Goal: Find specific page/section: Find specific page/section

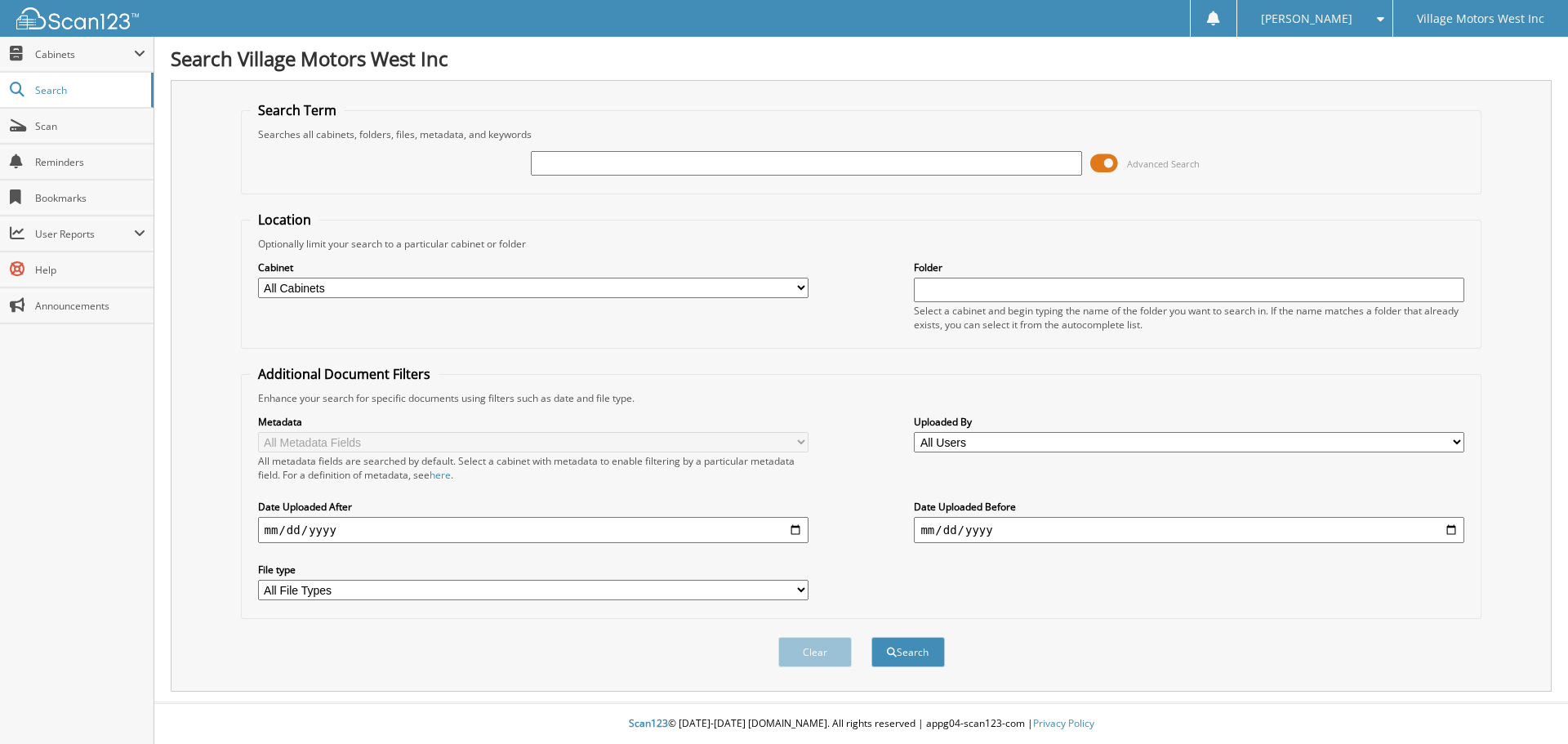
click at [563, 163] on input "text" at bounding box center [806, 163] width 551 height 25
type input "113483"
click at [900, 649] on button "Search" at bounding box center [908, 652] width 74 height 30
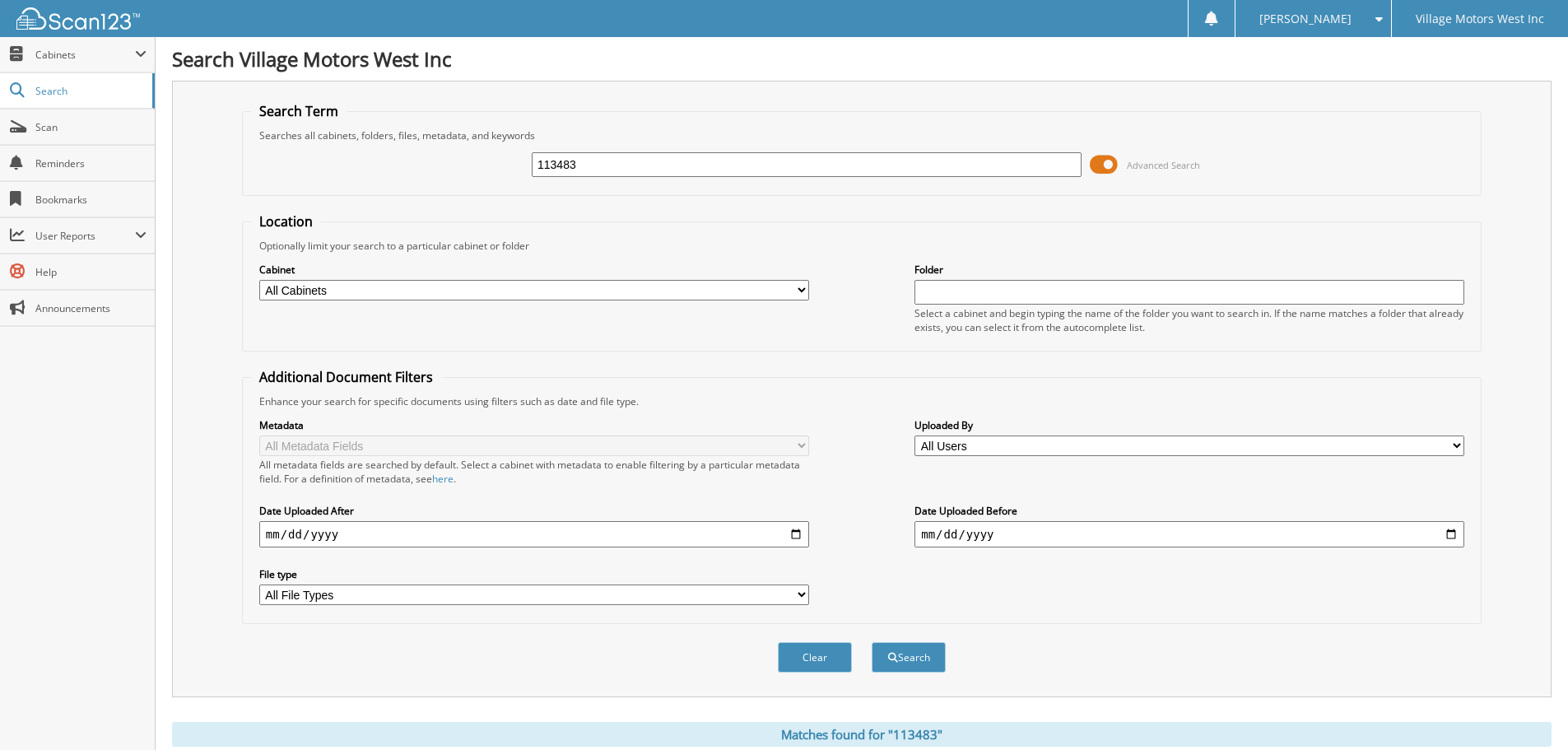
scroll to position [271, 0]
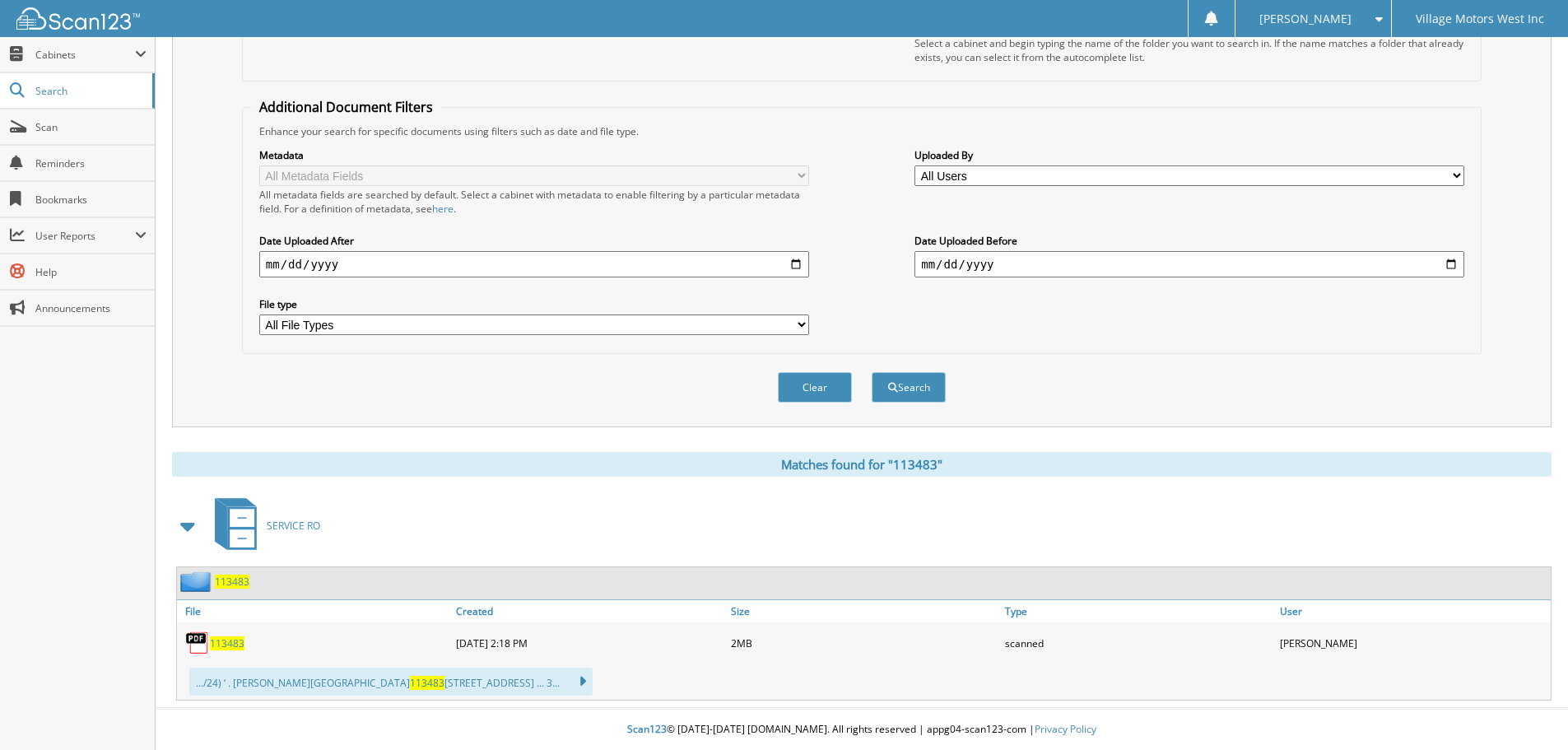
click at [226, 642] on span "113483" at bounding box center [227, 643] width 35 height 14
